Goal: Task Accomplishment & Management: Manage account settings

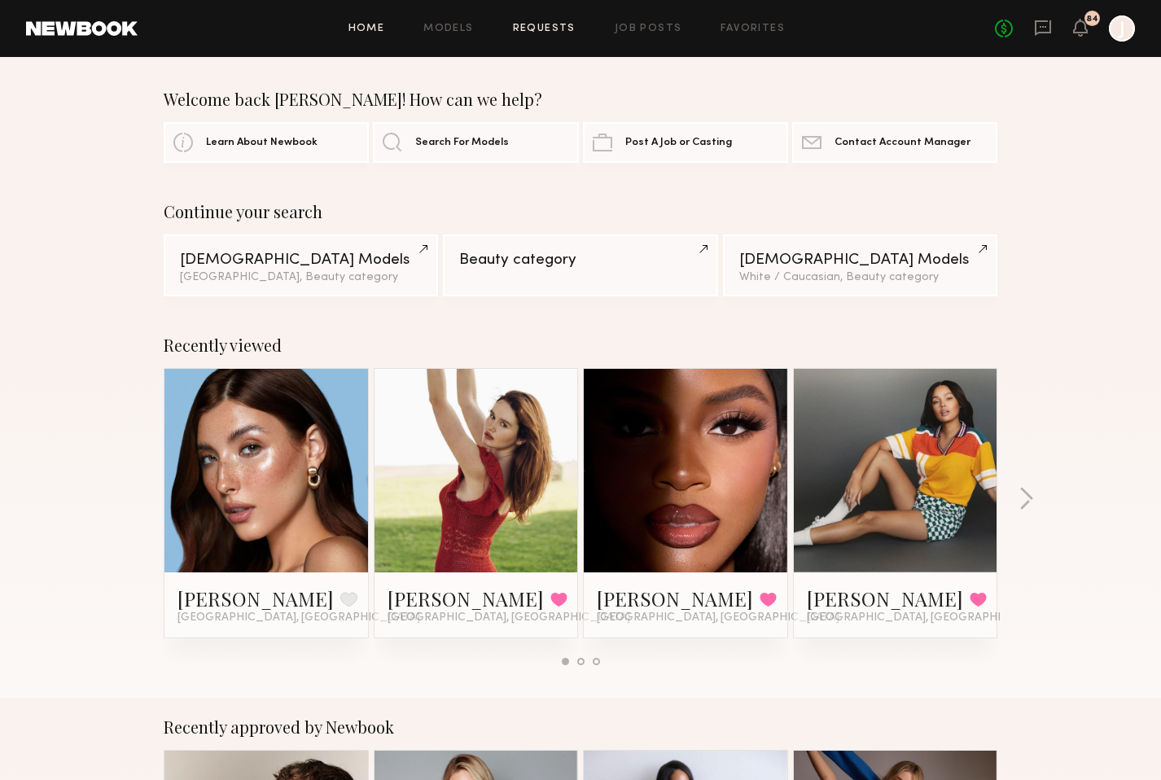
click at [558, 29] on link "Requests" at bounding box center [544, 29] width 63 height 11
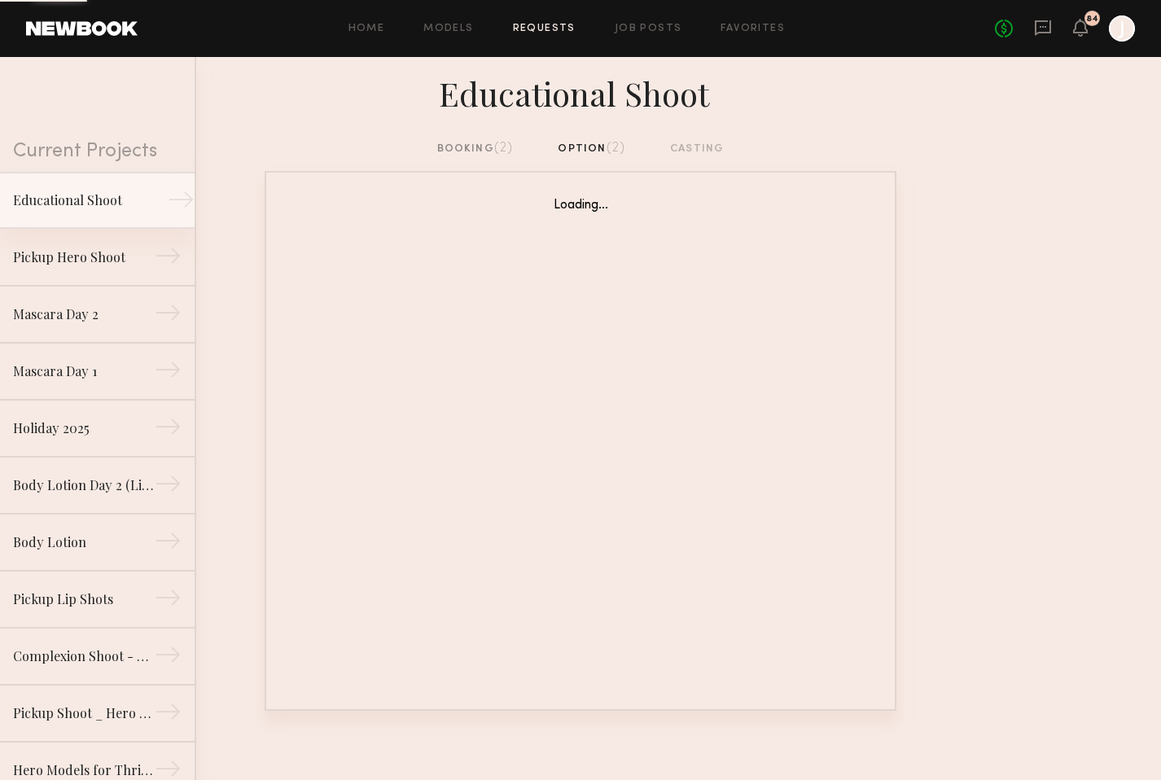
click at [101, 195] on div "Educational Shoot" at bounding box center [84, 201] width 142 height 20
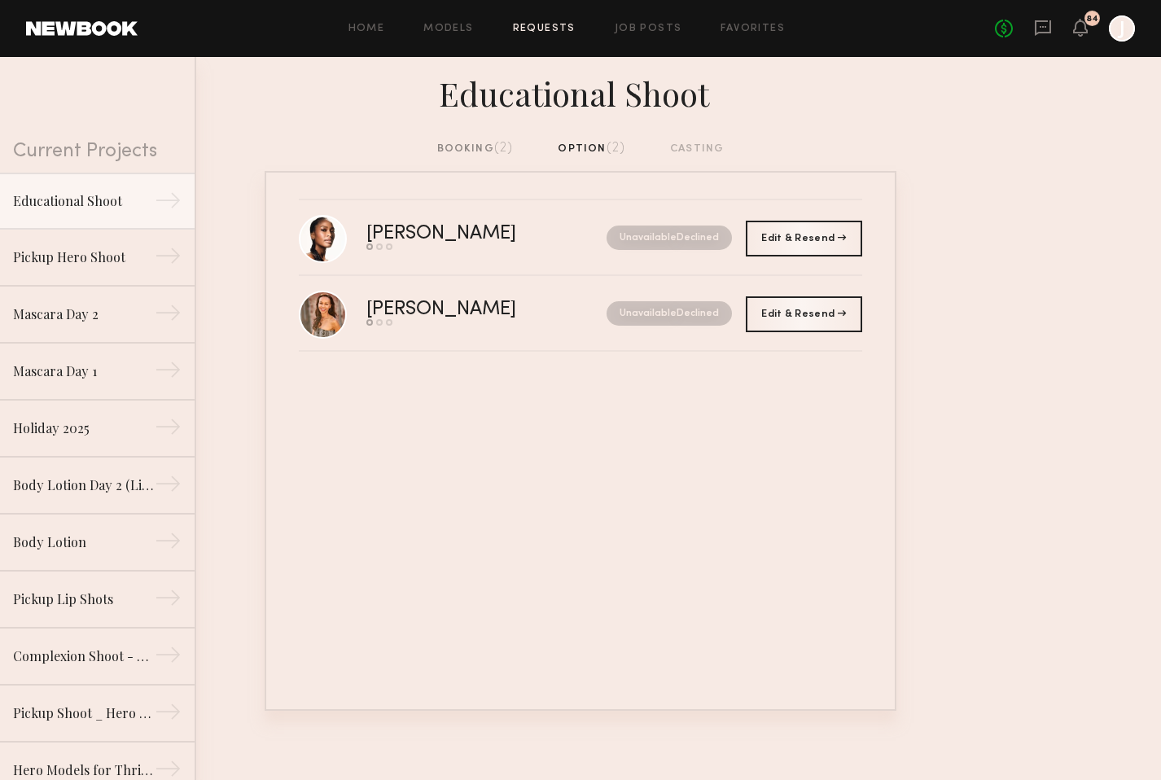
click at [454, 150] on div "booking (2)" at bounding box center [475, 149] width 77 height 18
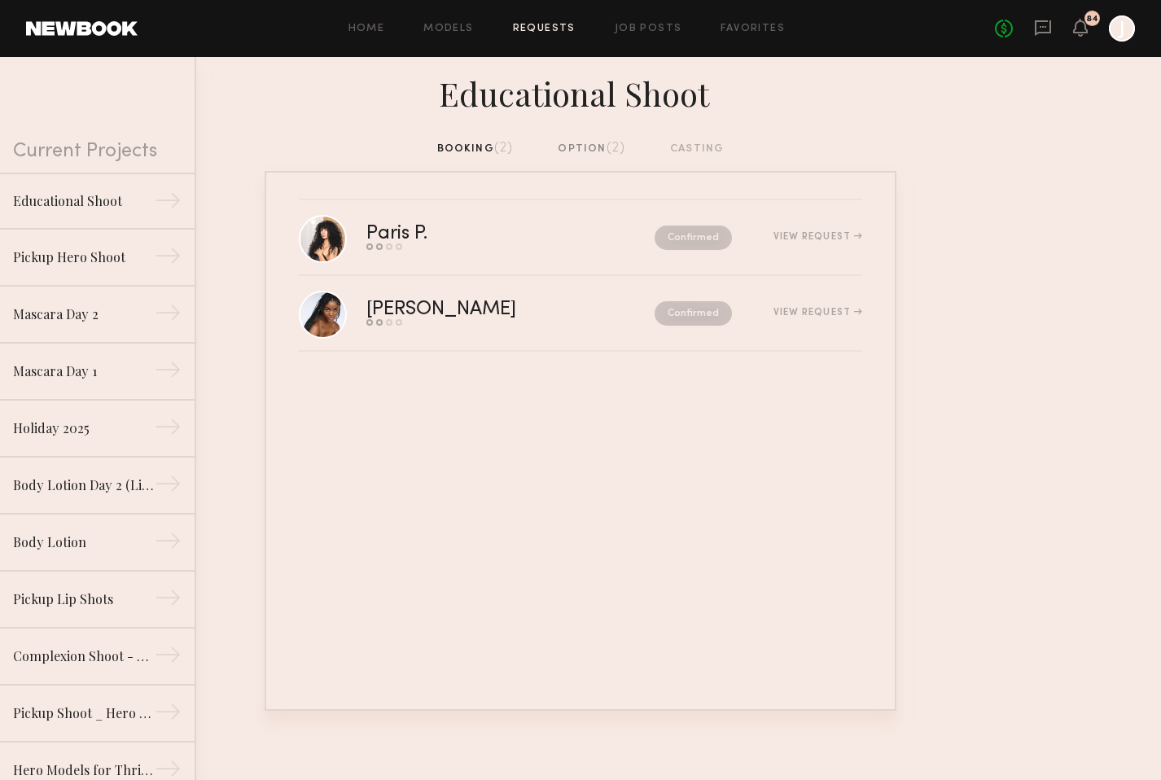
click at [586, 154] on div "option (2)" at bounding box center [592, 149] width 68 height 18
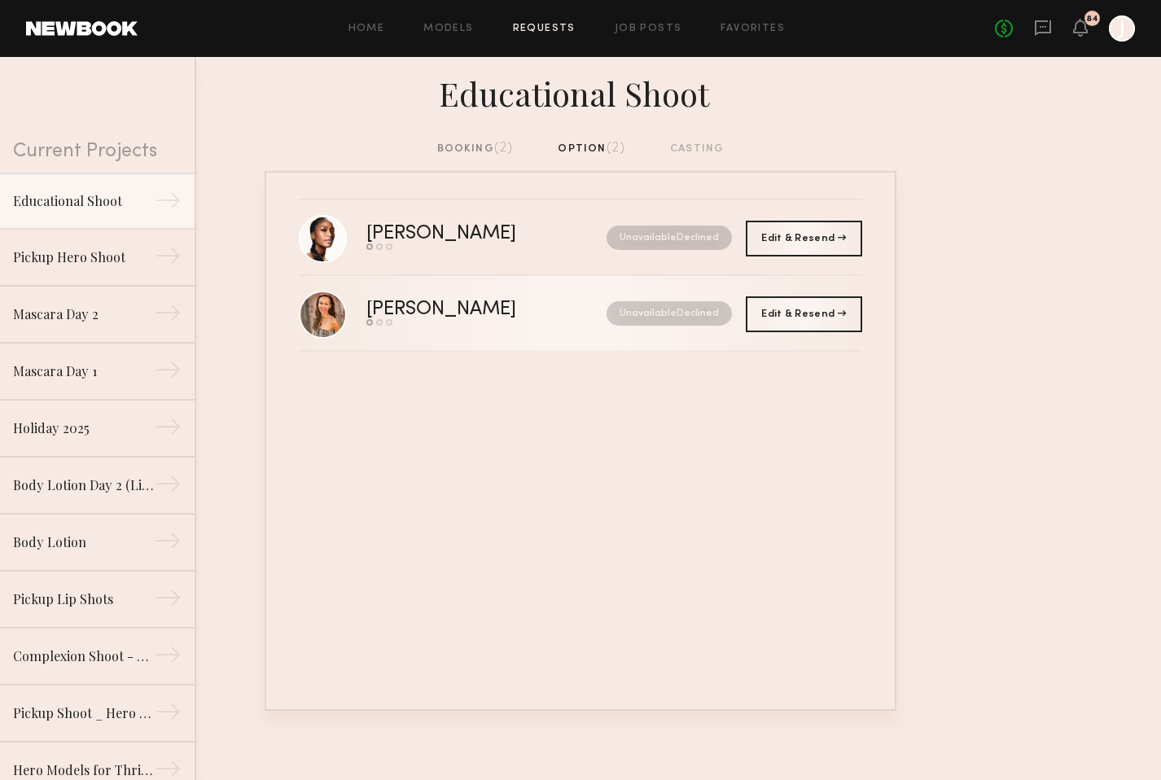
click at [543, 316] on div "[PERSON_NAME]" at bounding box center [463, 309] width 195 height 19
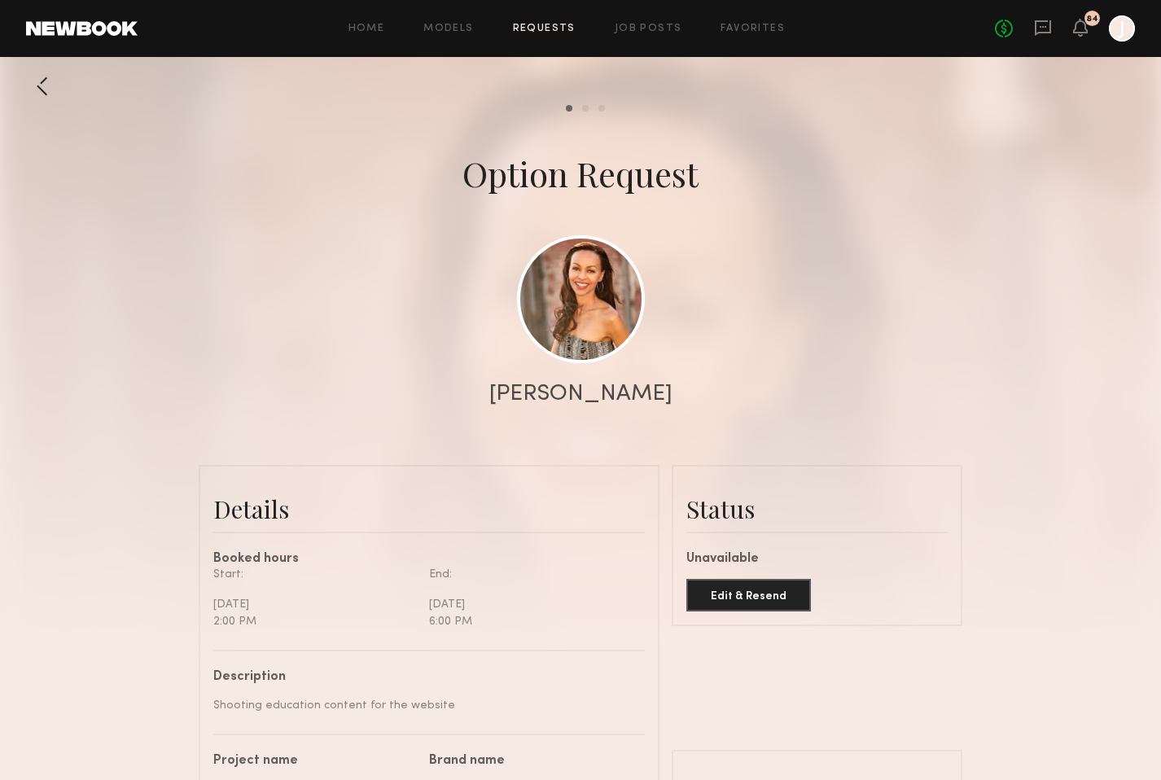
scroll to position [1058, 0]
